Goal: Information Seeking & Learning: Compare options

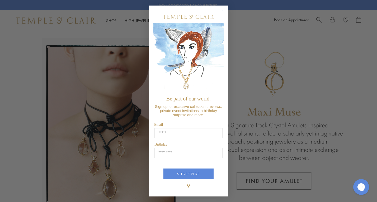
click at [223, 10] on icon "Close dialog" at bounding box center [221, 11] width 3 height 3
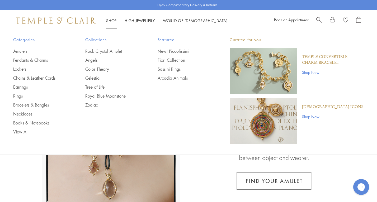
click at [112, 19] on link "Shop Shop" at bounding box center [111, 20] width 11 height 5
click at [44, 77] on link "Chains & Leather Cords" at bounding box center [38, 78] width 51 height 6
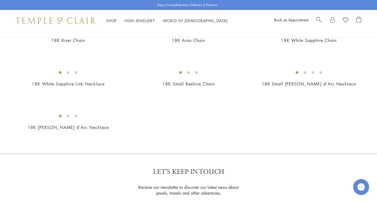
scroll to position [296, 0]
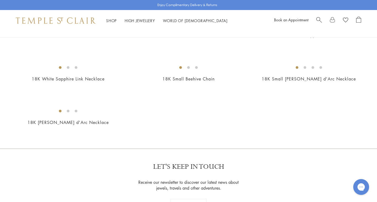
click at [0, 0] on img at bounding box center [0, 0] width 0 height 0
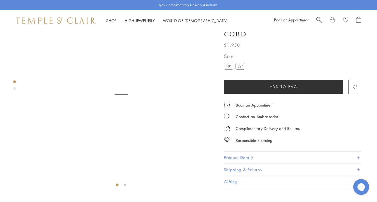
scroll to position [31, 0]
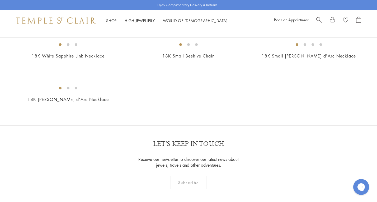
scroll to position [324, 0]
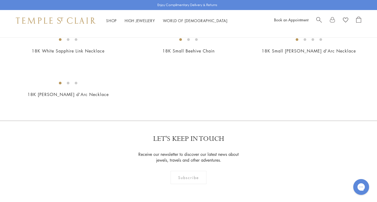
click at [0, 0] on img at bounding box center [0, 0] width 0 height 0
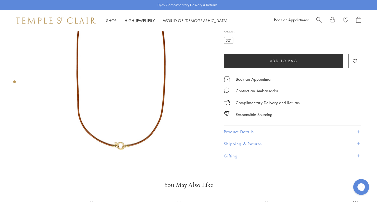
scroll to position [102, 0]
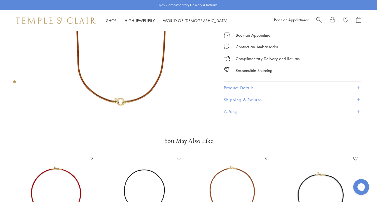
click at [131, 92] on img at bounding box center [120, 23] width 189 height 189
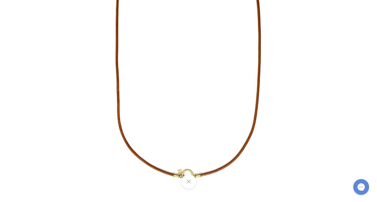
click at [303, 134] on img at bounding box center [188, 47] width 309 height 309
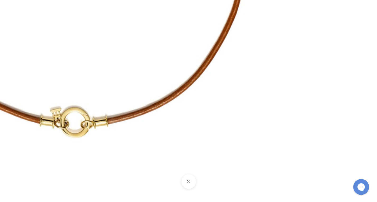
drag, startPoint x: 151, startPoint y: 115, endPoint x: 208, endPoint y: -40, distance: 165.2
